Goal: Use online tool/utility: Utilize a website feature to perform a specific function

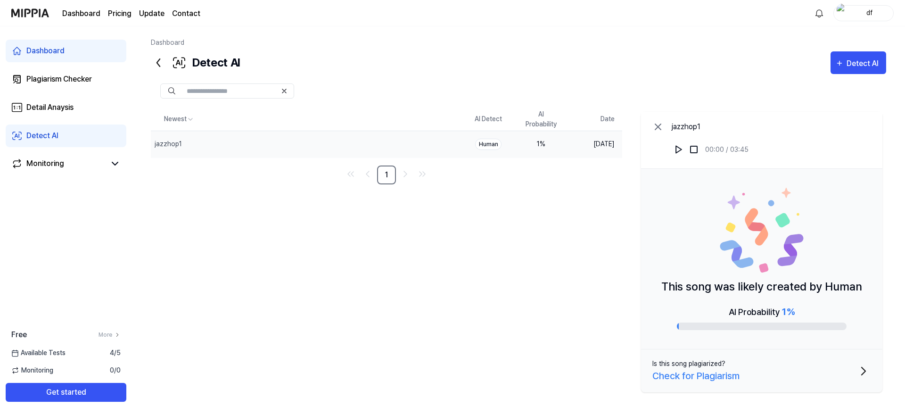
click at [853, 68] on div "Detect AI" at bounding box center [863, 63] width 35 height 12
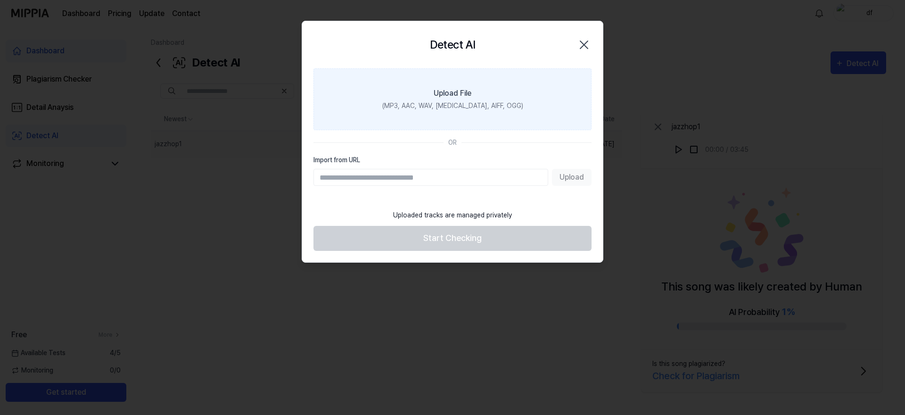
click at [529, 88] on label "Upload File (MP3, AAC, WAV, [MEDICAL_DATA], AIFF, OGG)" at bounding box center [452, 99] width 278 height 62
click at [0, 0] on input "Upload File (MP3, AAC, WAV, [MEDICAL_DATA], AIFF, OGG)" at bounding box center [0, 0] width 0 height 0
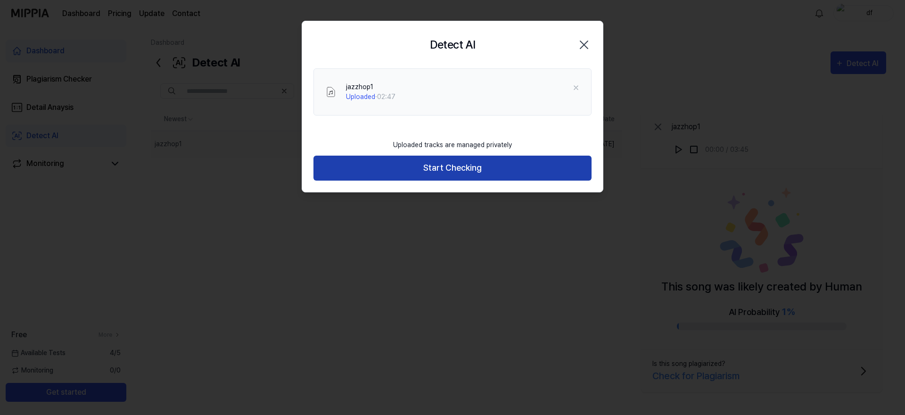
click at [467, 174] on button "Start Checking" at bounding box center [452, 168] width 278 height 25
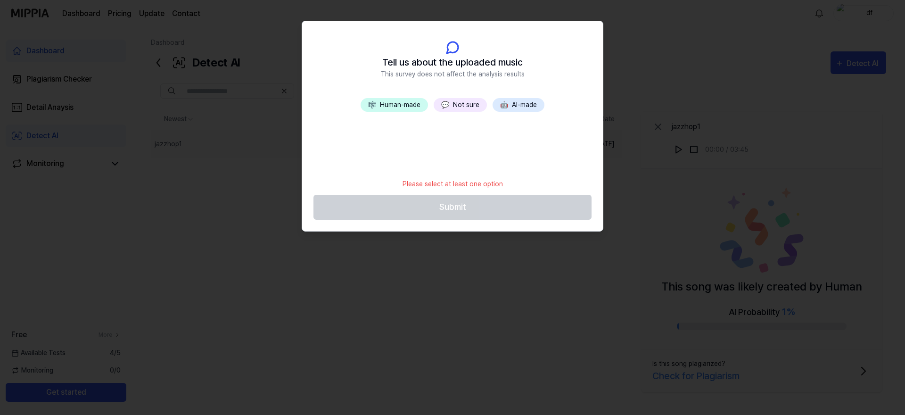
click at [451, 103] on button "💬 Not sure" at bounding box center [460, 105] width 53 height 14
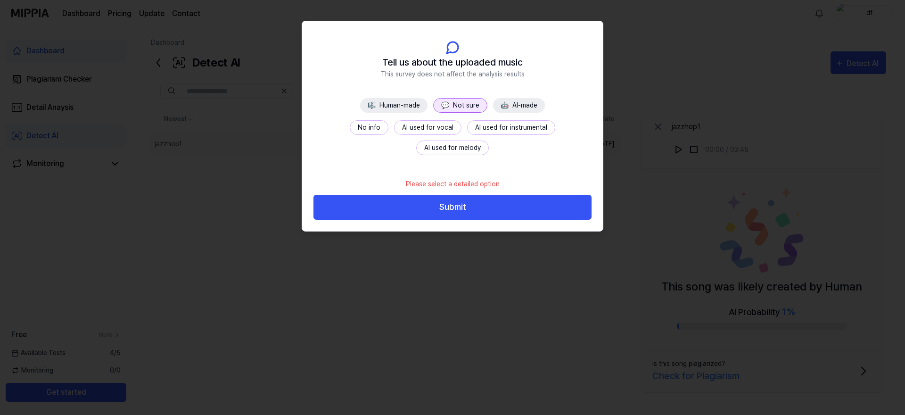
click at [350, 123] on button "No info" at bounding box center [369, 127] width 39 height 15
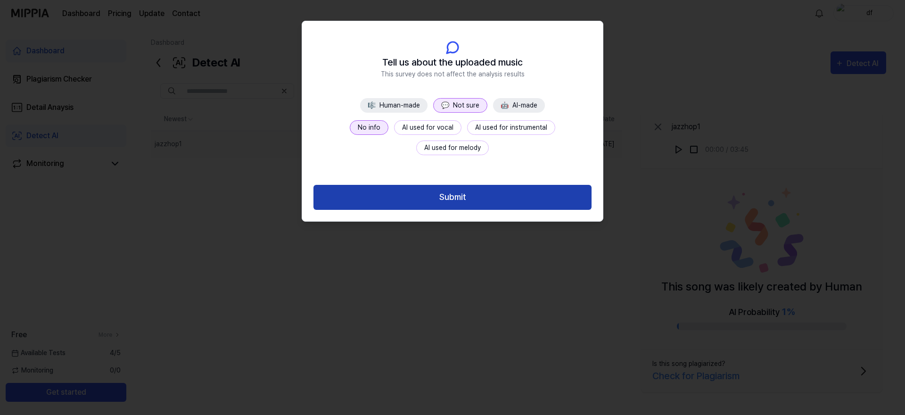
click at [399, 203] on button "Submit" at bounding box center [452, 197] width 278 height 25
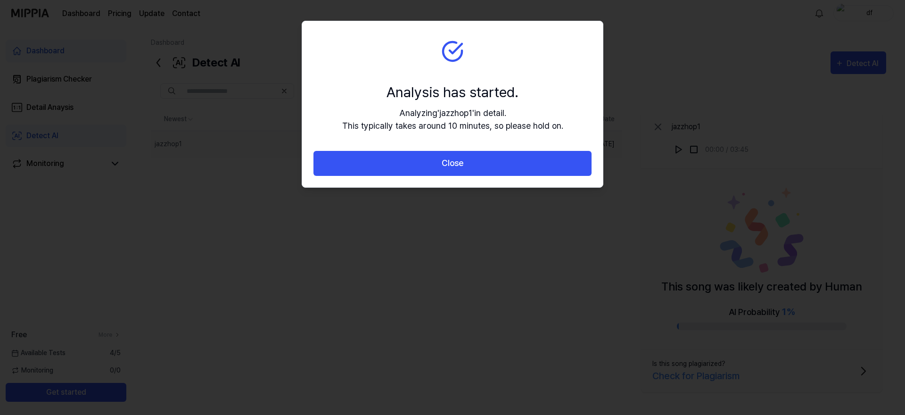
drag, startPoint x: 456, startPoint y: 169, endPoint x: 450, endPoint y: 186, distance: 17.6
click at [456, 169] on button "Close" at bounding box center [452, 163] width 278 height 25
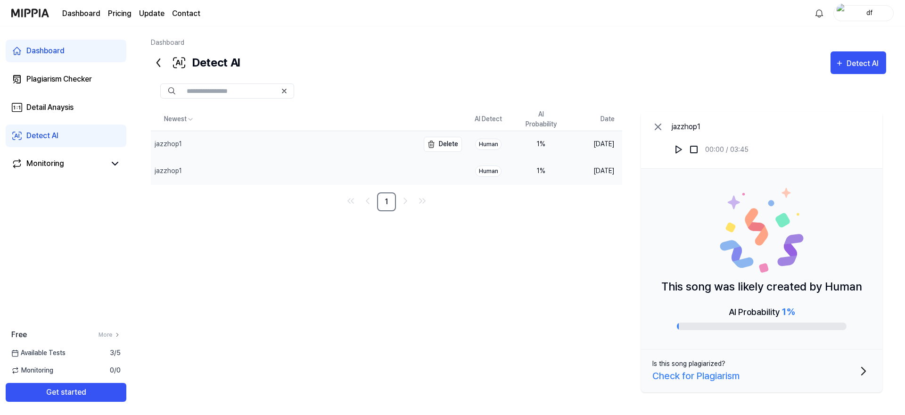
click at [313, 147] on div "jazzhop1" at bounding box center [285, 144] width 268 height 26
click at [729, 369] on div "Check for Plagiarism" at bounding box center [695, 376] width 87 height 14
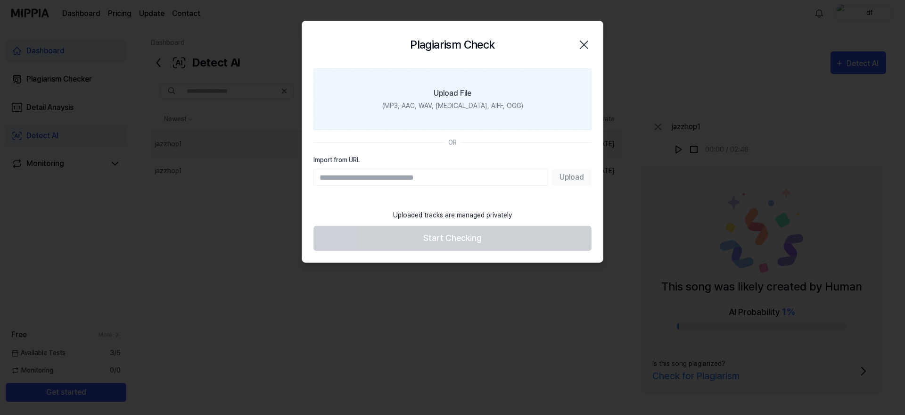
click at [532, 103] on label "Upload File (MP3, AAC, WAV, [MEDICAL_DATA], AIFF, OGG)" at bounding box center [452, 99] width 278 height 62
click at [0, 0] on input "Upload File (MP3, AAC, WAV, [MEDICAL_DATA], AIFF, OGG)" at bounding box center [0, 0] width 0 height 0
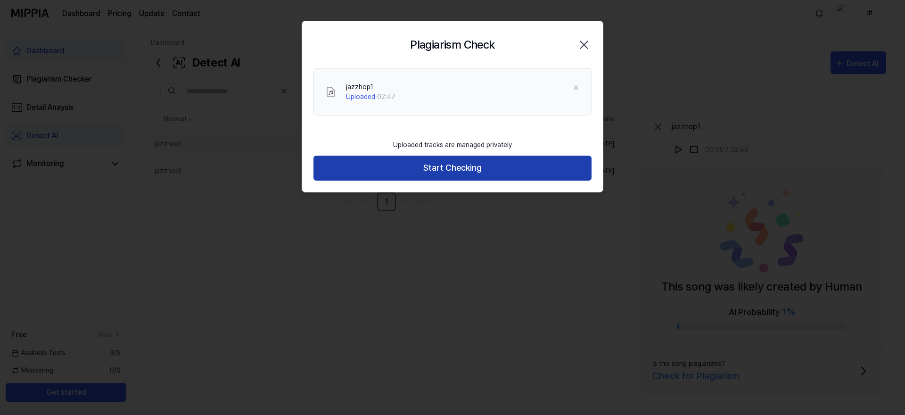
click at [477, 168] on button "Start Checking" at bounding box center [452, 168] width 278 height 25
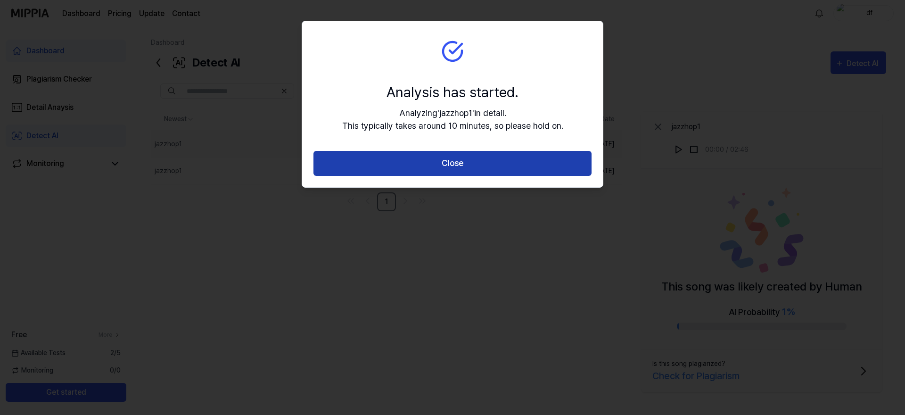
click at [438, 169] on button "Close" at bounding box center [452, 163] width 278 height 25
